Goal: Find specific page/section: Find specific page/section

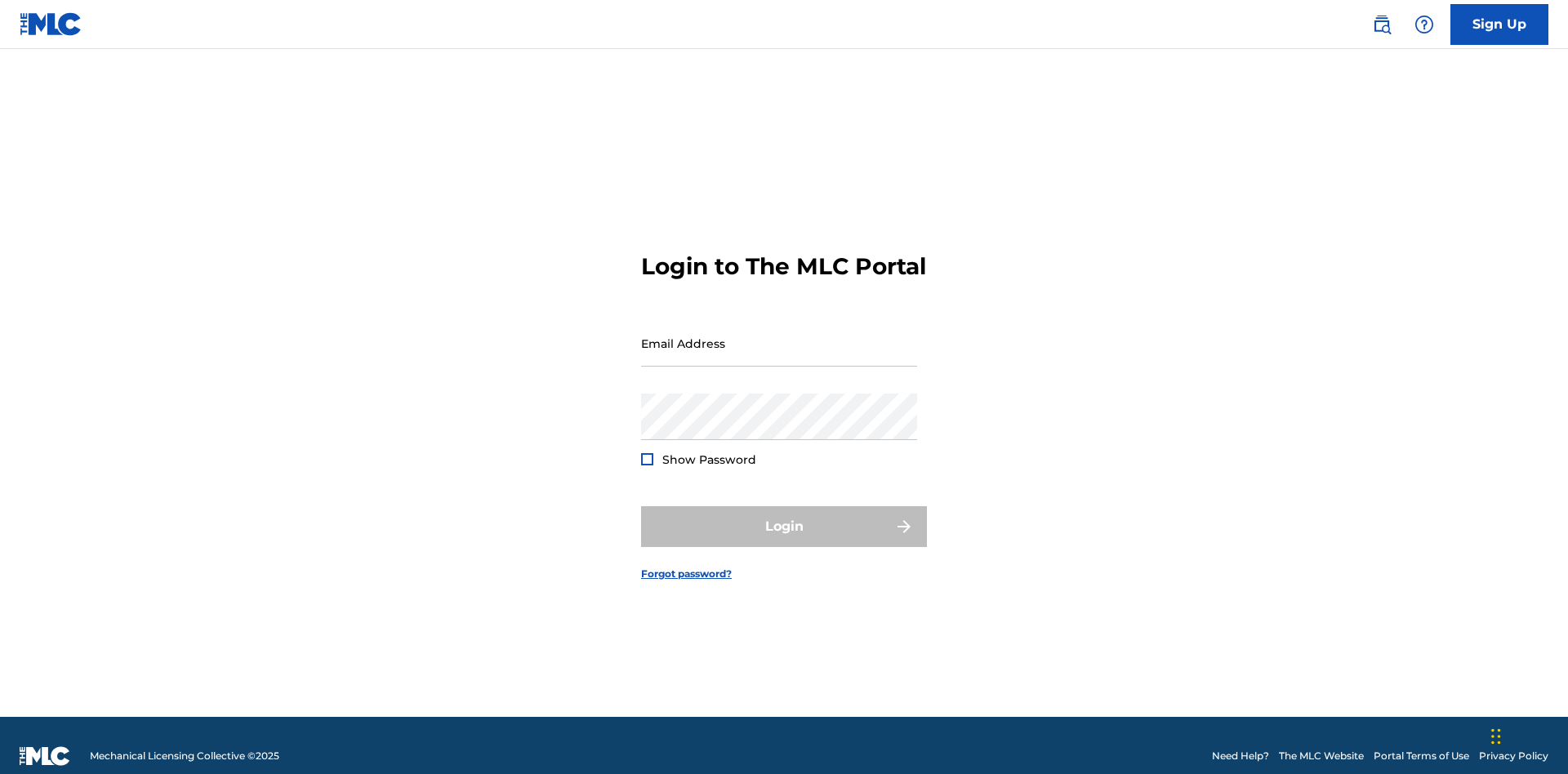
scroll to position [21, 0]
click at [779, 336] on input "Email Address" at bounding box center [779, 343] width 276 height 47
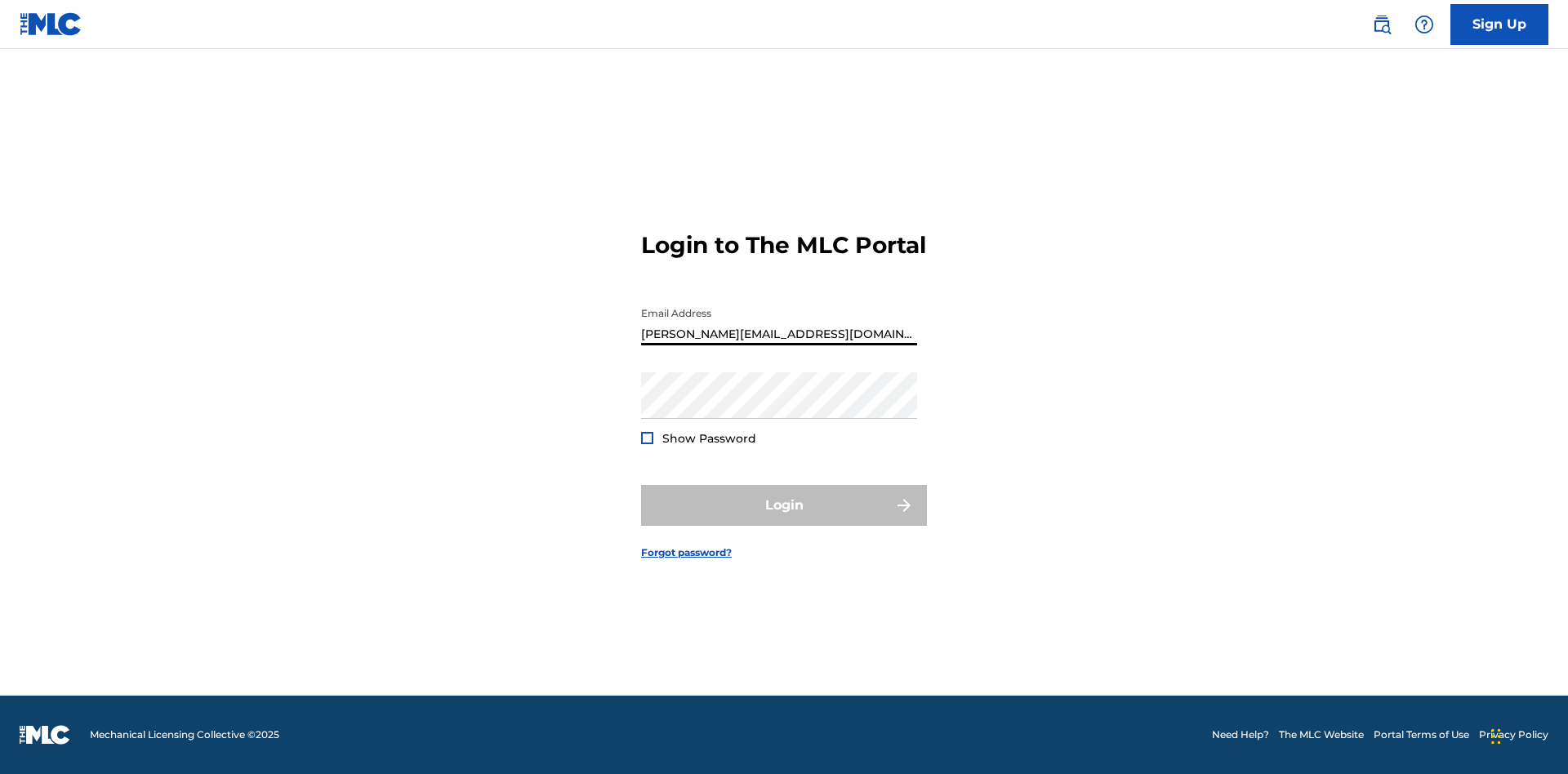
type input "[PERSON_NAME][EMAIL_ADDRESS][DOMAIN_NAME]"
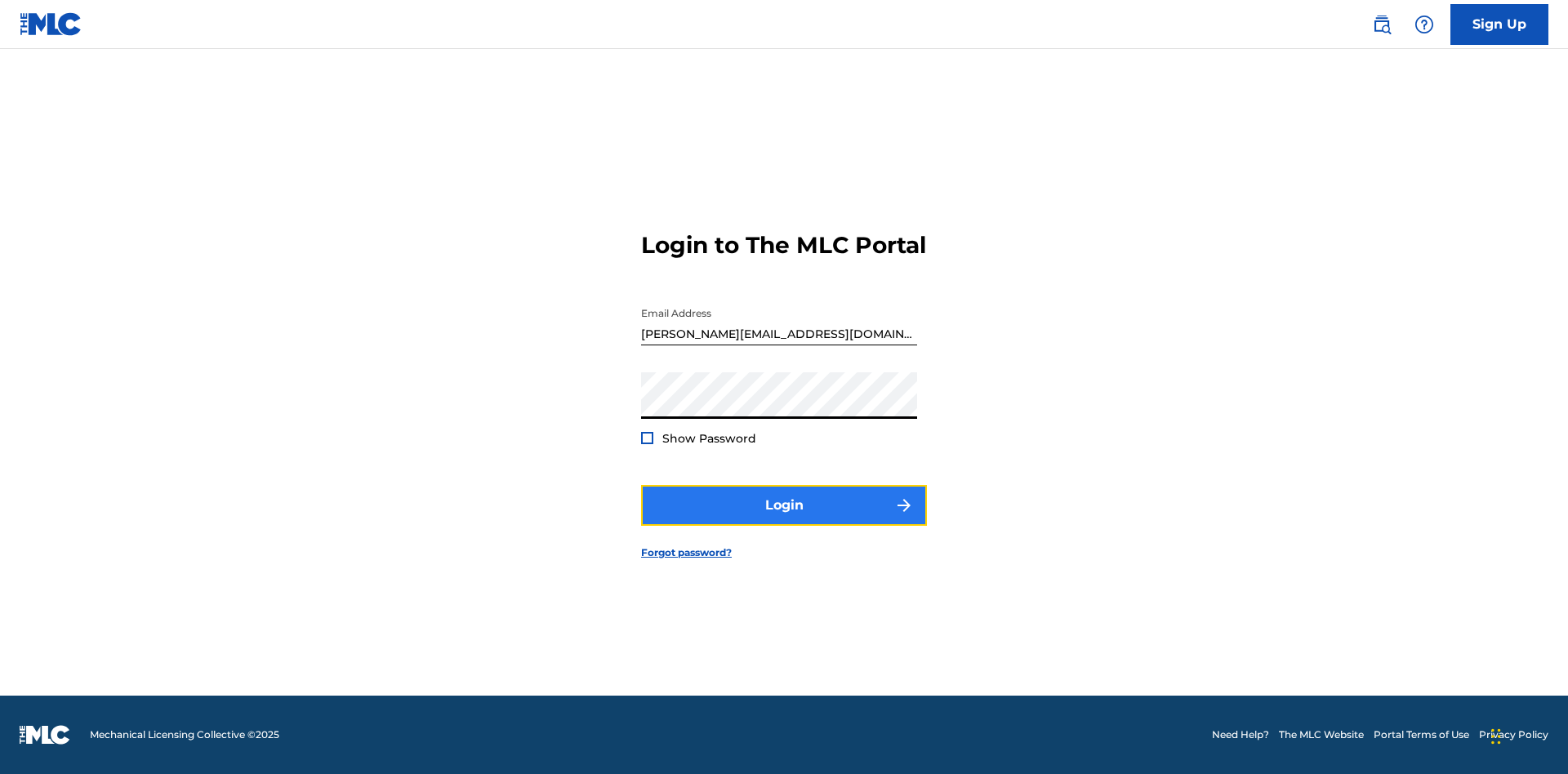
click at [784, 519] on button "Login" at bounding box center [784, 505] width 286 height 41
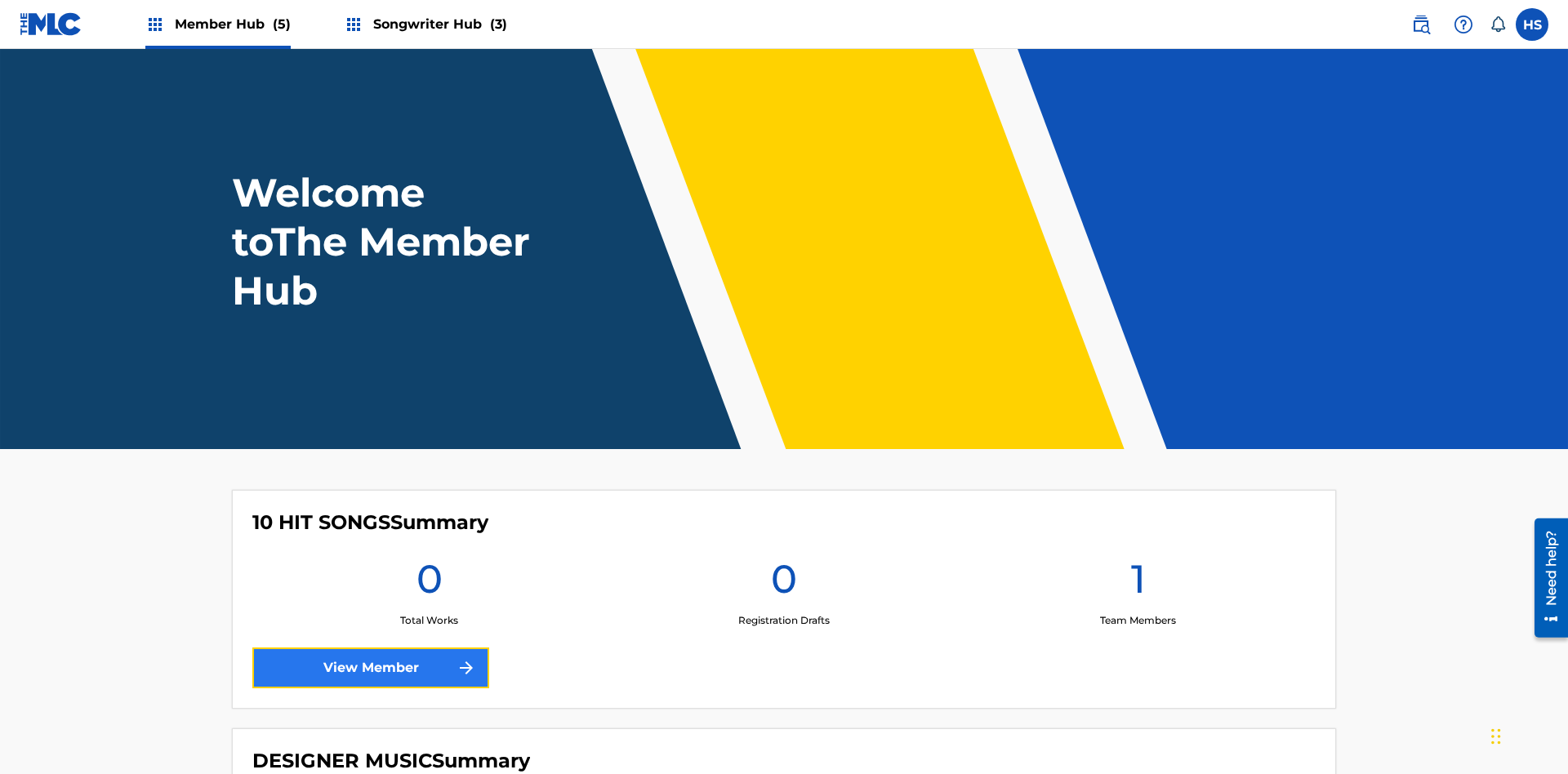
click at [371, 647] on link "View Member" at bounding box center [370, 667] width 236 height 41
